Goal: Find specific page/section: Find specific page/section

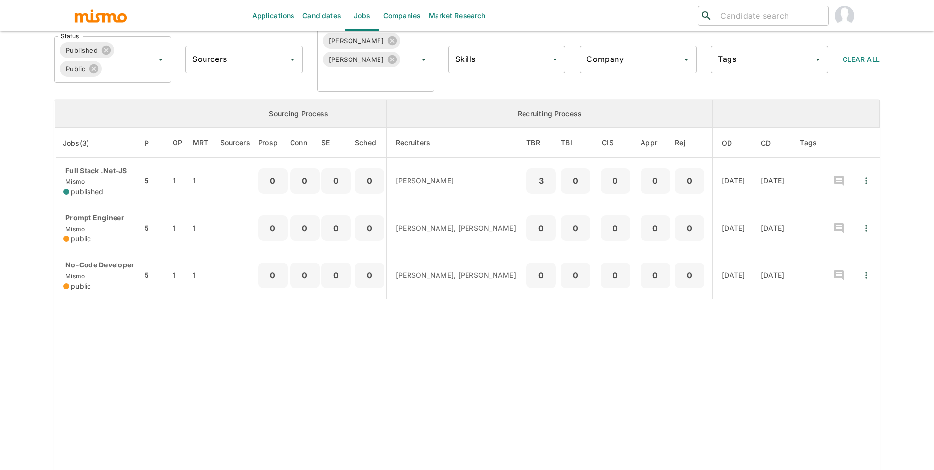
scroll to position [124, 0]
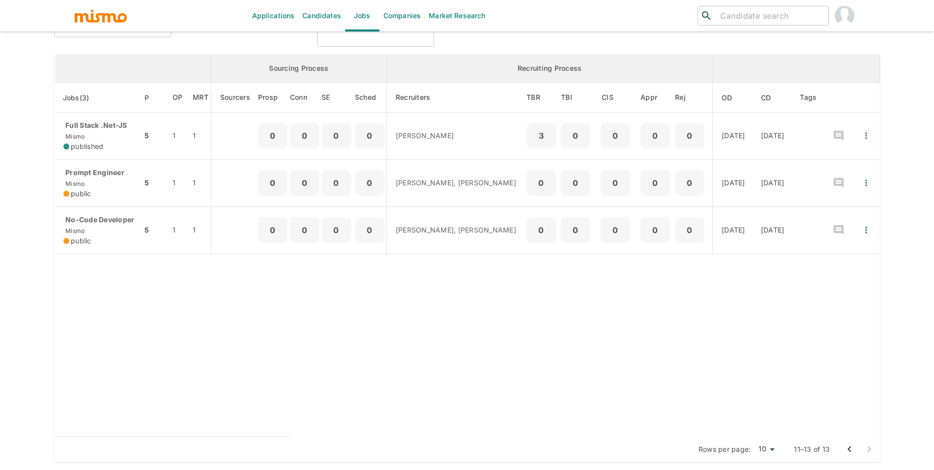
click at [848, 458] on button "Go to previous page" at bounding box center [849, 449] width 20 height 20
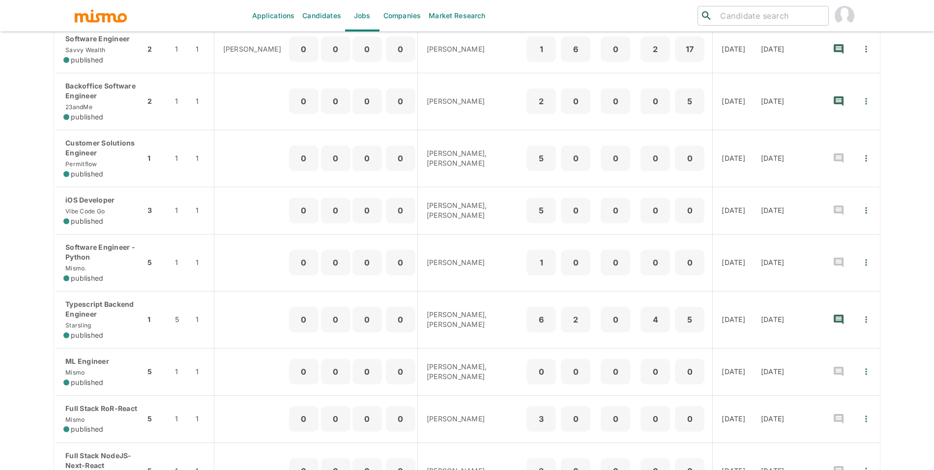
scroll to position [313, 0]
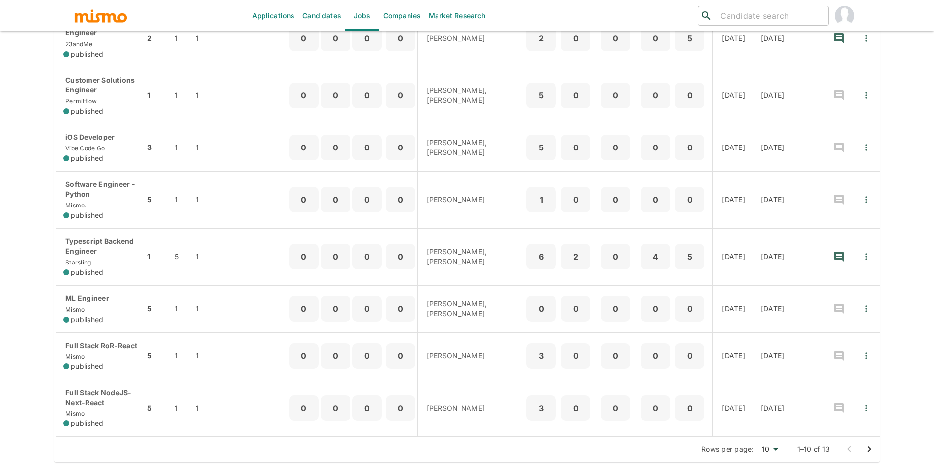
click at [861, 452] on button "Go to next page" at bounding box center [869, 449] width 20 height 20
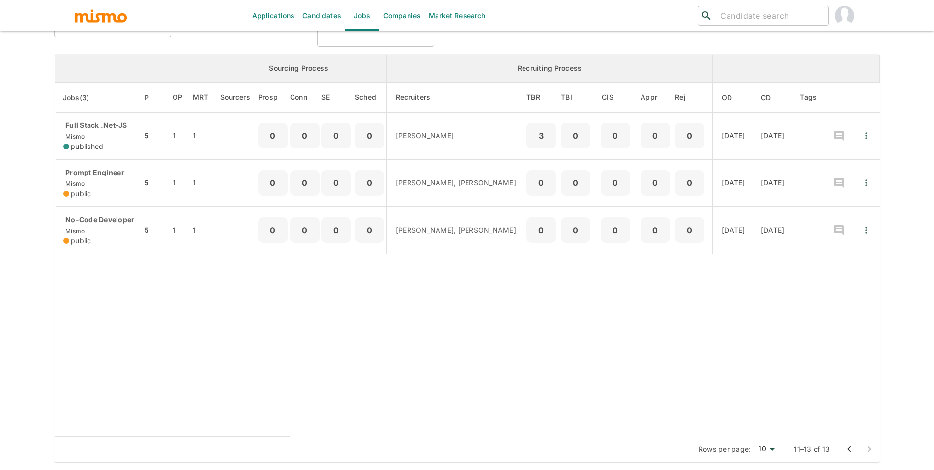
scroll to position [124, 0]
click at [838, 451] on div "Rows per page: 10 10 11–13 of 13" at bounding box center [467, 449] width 826 height 26
click at [840, 450] on button "Go to previous page" at bounding box center [849, 449] width 20 height 20
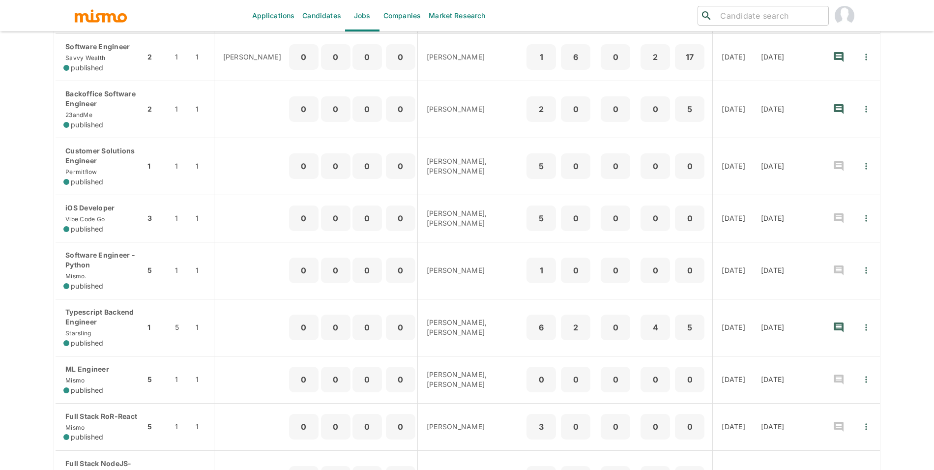
scroll to position [238, 0]
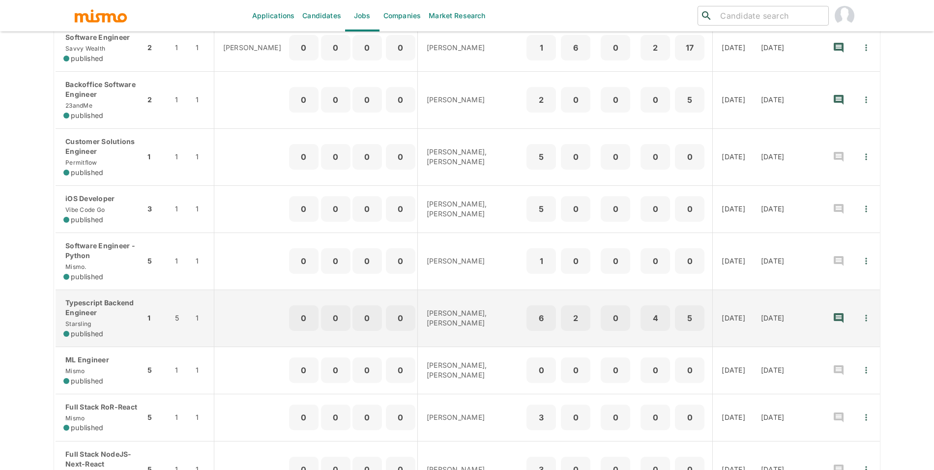
click at [89, 339] on span "published" at bounding box center [87, 334] width 32 height 10
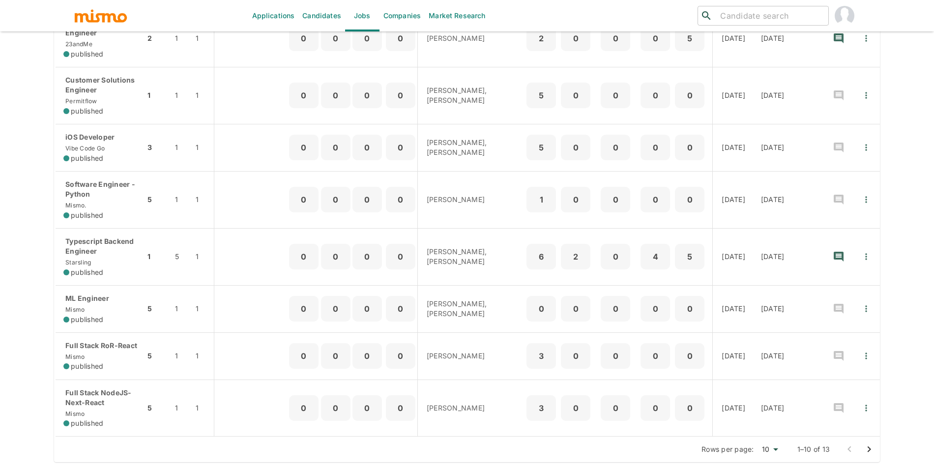
scroll to position [0, 0]
